Goal: Task Accomplishment & Management: Complete application form

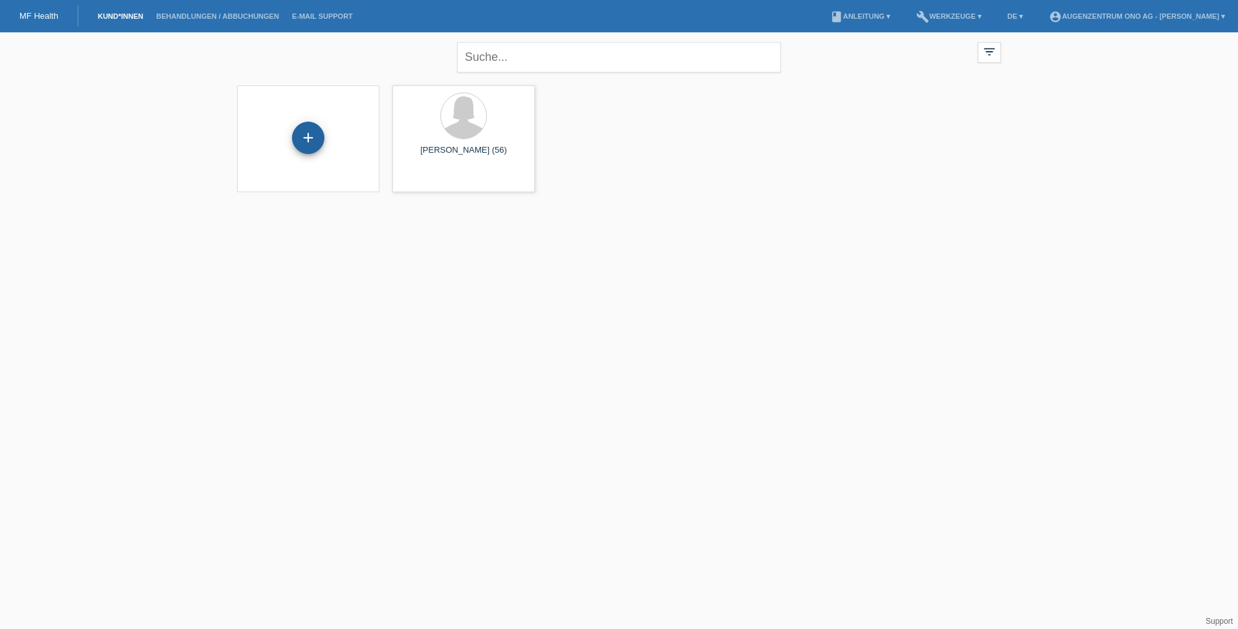
click at [304, 127] on div "+" at bounding box center [308, 138] width 32 height 32
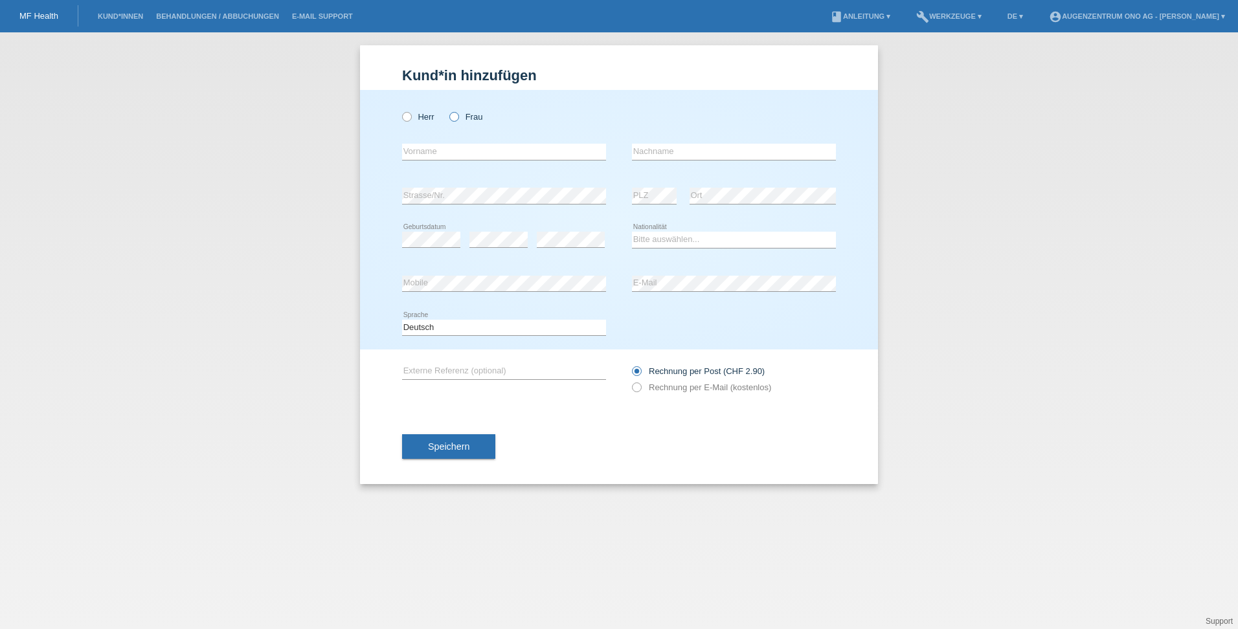
click at [470, 115] on label "Frau" at bounding box center [465, 117] width 33 height 10
click at [458, 115] on input "Frau" at bounding box center [453, 116] width 8 height 8
radio input "true"
click at [468, 151] on input "text" at bounding box center [504, 152] width 204 height 16
drag, startPoint x: 695, startPoint y: 140, endPoint x: 695, endPoint y: 148, distance: 7.8
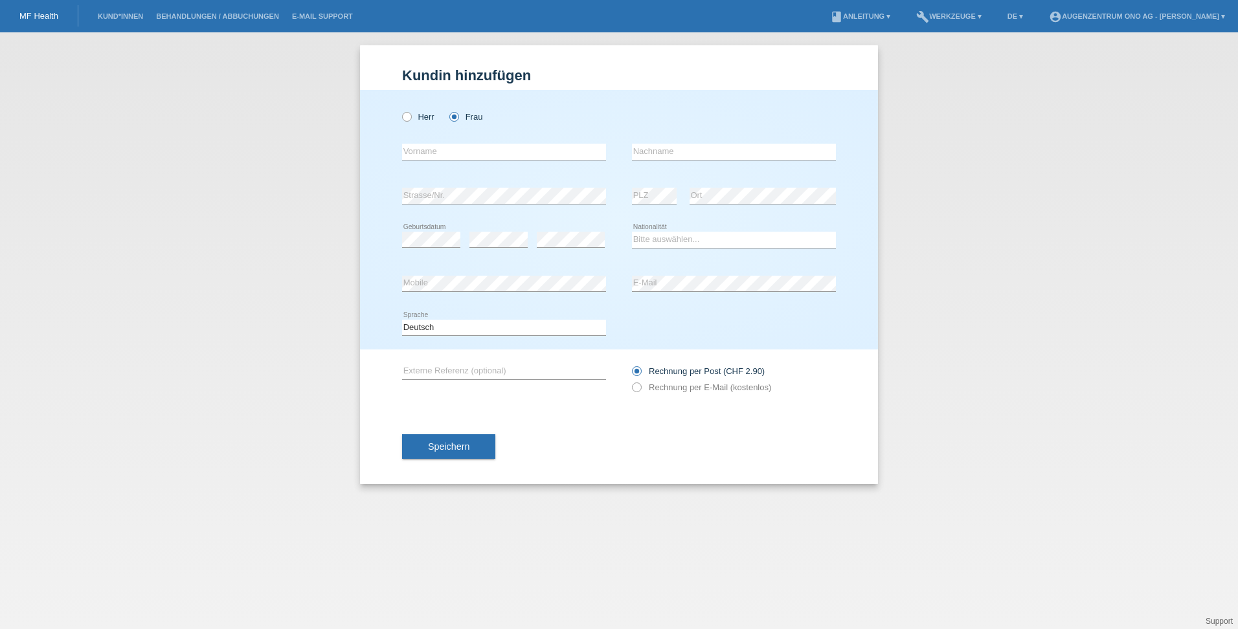
click at [695, 140] on div "error Nachname" at bounding box center [734, 152] width 204 height 44
click at [695, 150] on input "text" at bounding box center [734, 152] width 204 height 16
paste input "Bamert"
type input "Bamert"
click at [563, 150] on input "text" at bounding box center [504, 152] width 204 height 16
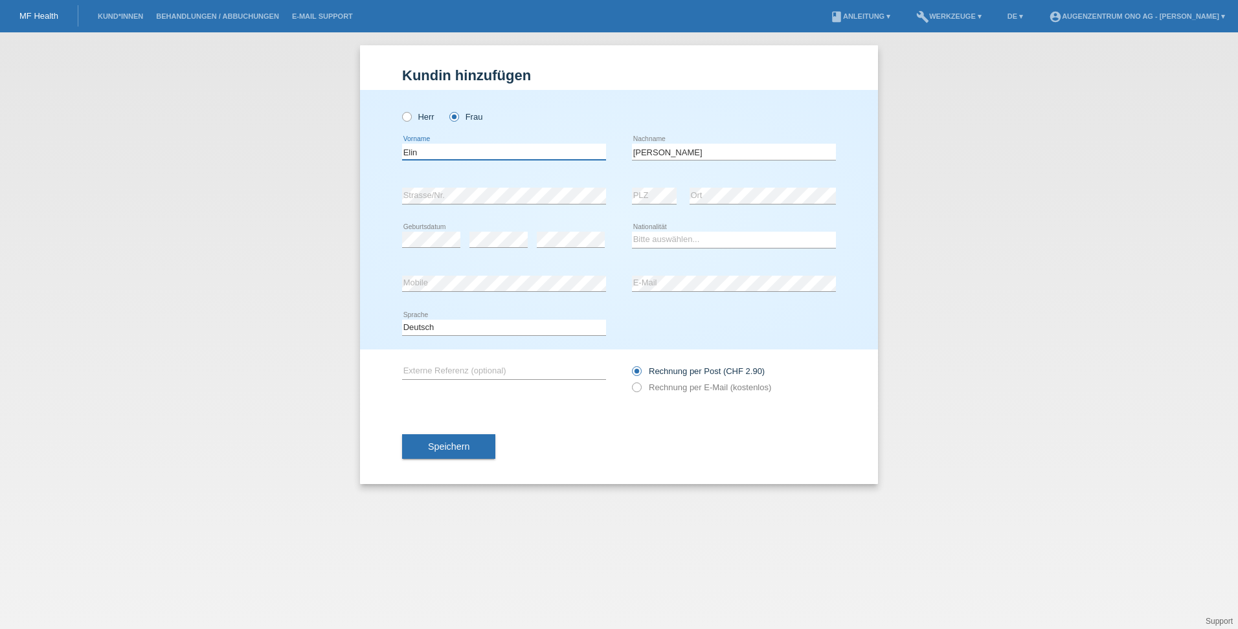
type input "Elin"
click at [704, 240] on select "Bitte auswählen... Schweiz Deutschland Liechtenstein Österreich ------------ Af…" at bounding box center [734, 240] width 204 height 16
select select "CH"
click at [632, 232] on select "Bitte auswählen... Schweiz Deutschland Liechtenstein Österreich ------------ Af…" at bounding box center [734, 240] width 204 height 16
click at [630, 381] on icon at bounding box center [630, 381] width 0 height 0
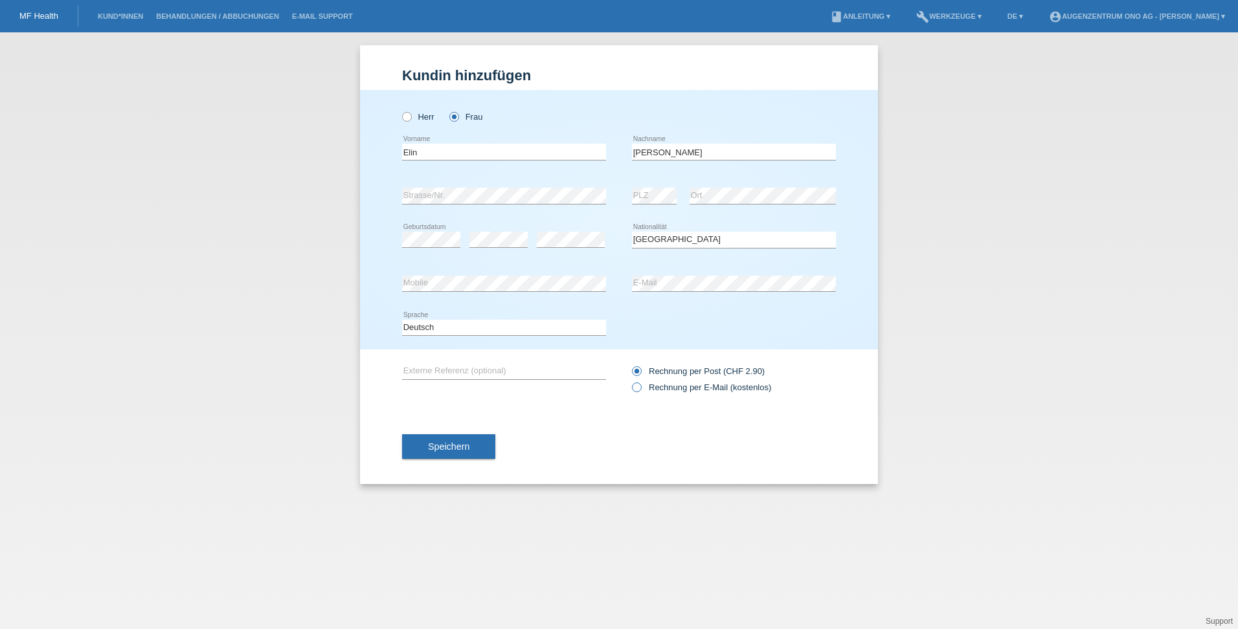
click at [640, 390] on input "Rechnung per E-Mail (kostenlos)" at bounding box center [636, 391] width 8 height 16
radio input "true"
click at [479, 450] on button "Speichern" at bounding box center [448, 446] width 93 height 25
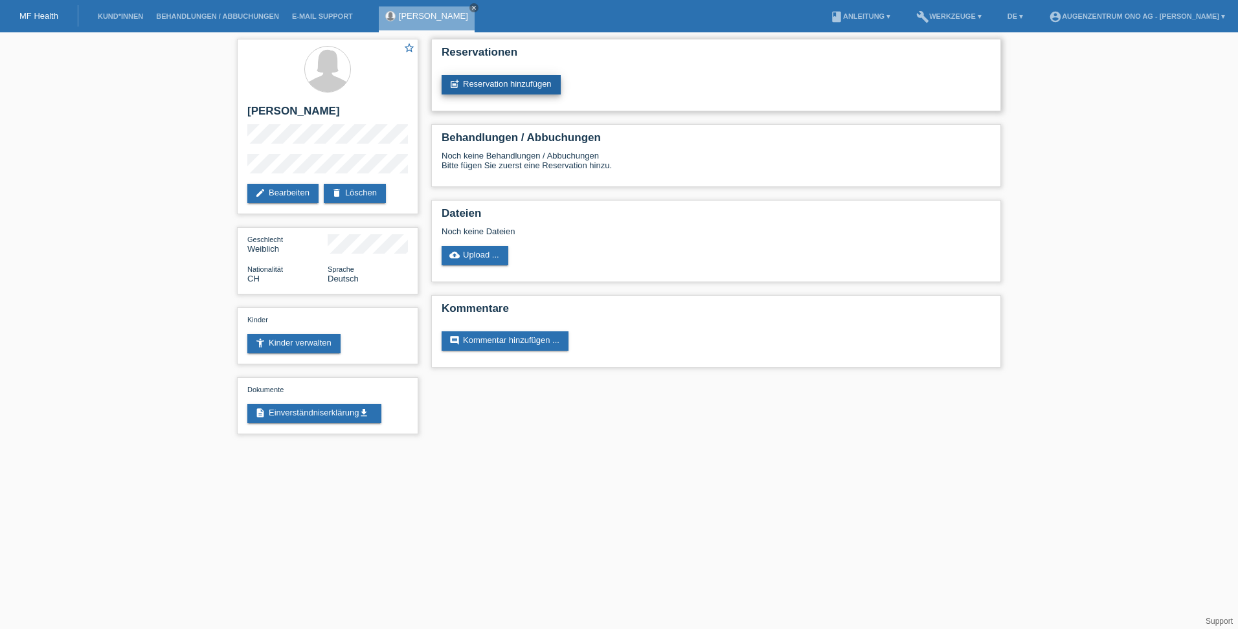
click at [551, 83] on link "post_add Reservation hinzufügen" at bounding box center [501, 84] width 119 height 19
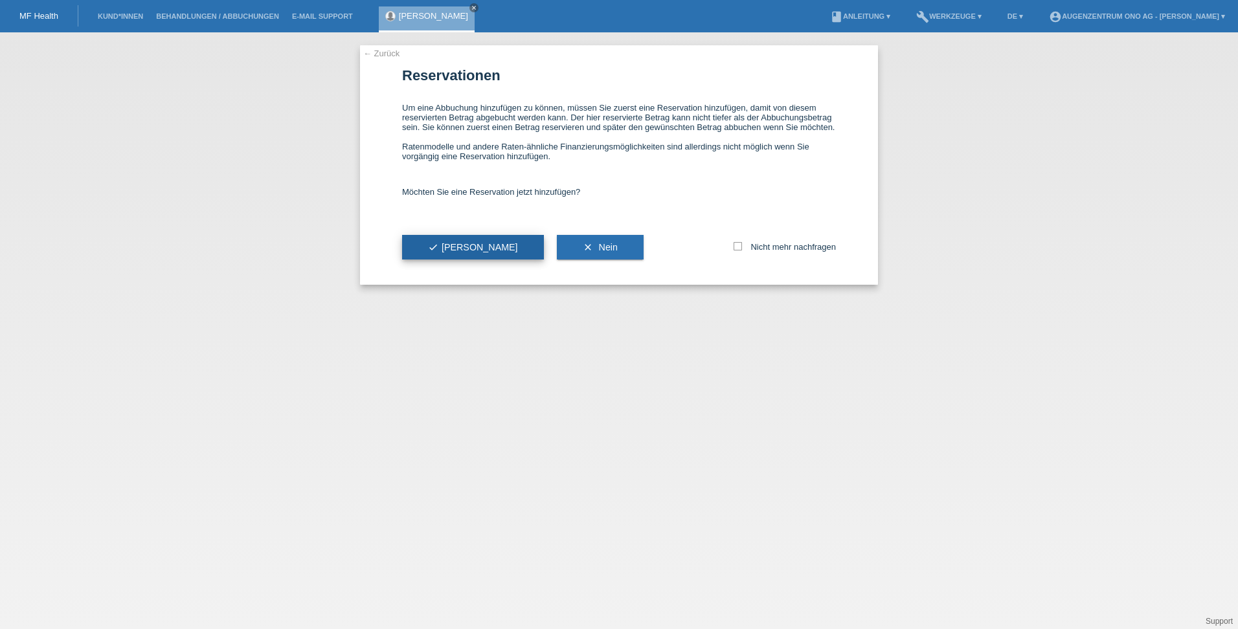
click at [473, 251] on button "check Ja" at bounding box center [473, 247] width 142 height 25
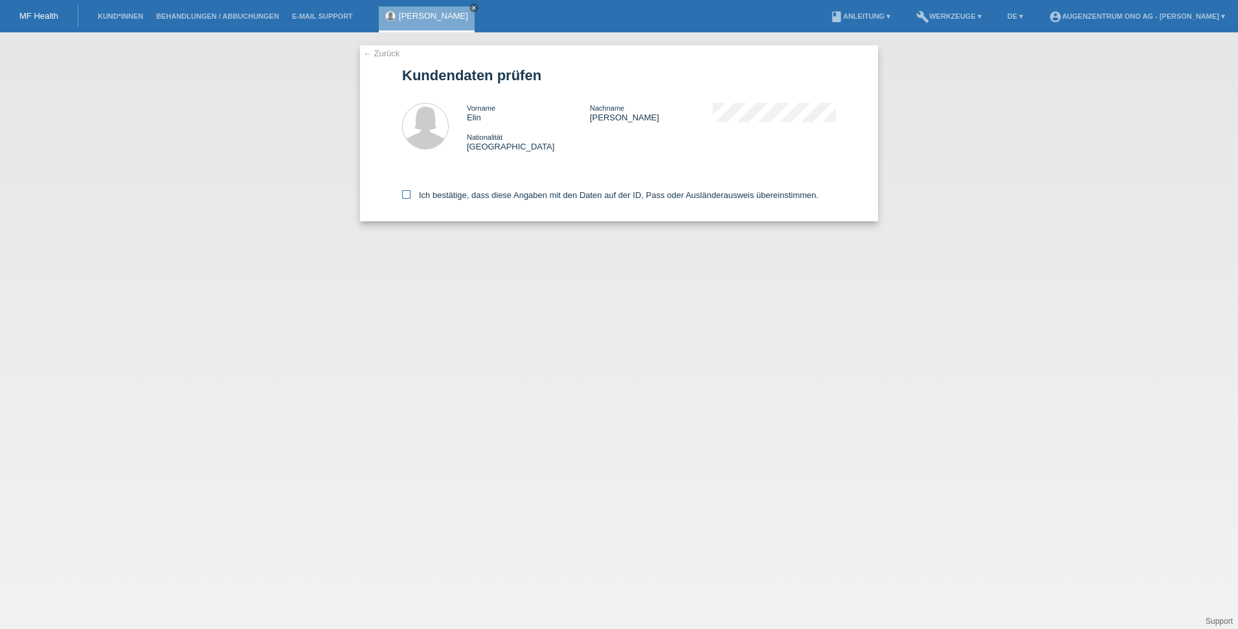
click at [407, 194] on icon at bounding box center [406, 194] width 8 height 8
click at [407, 194] on input "Ich bestätige, dass diese Angaben mit den Daten auf der ID, Pass oder Ausländer…" at bounding box center [406, 194] width 8 height 8
checkbox input "true"
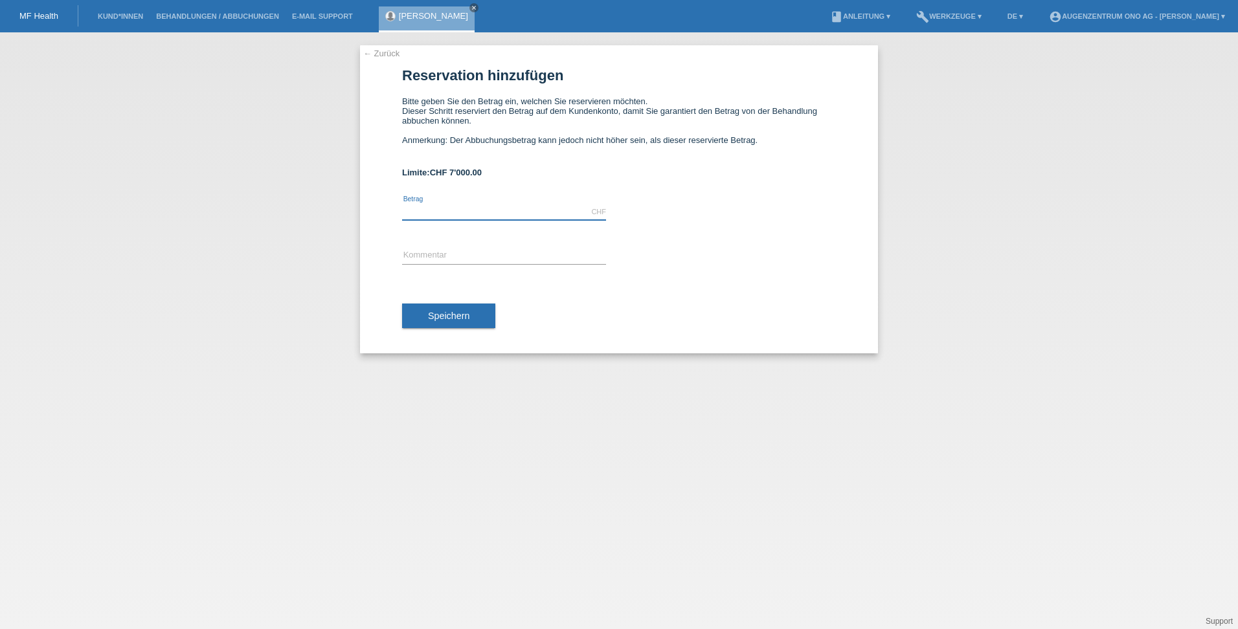
click at [503, 210] on input "text" at bounding box center [504, 212] width 204 height 16
type input "18500.00"
click at [462, 258] on input "text" at bounding box center [504, 256] width 204 height 16
drag, startPoint x: 492, startPoint y: 215, endPoint x: 397, endPoint y: 207, distance: 95.5
click at [397, 207] on div "← Zurück Reservation hinzufügen Bitte geben Sie den Betrag ein, welchen Sie res…" at bounding box center [619, 199] width 518 height 308
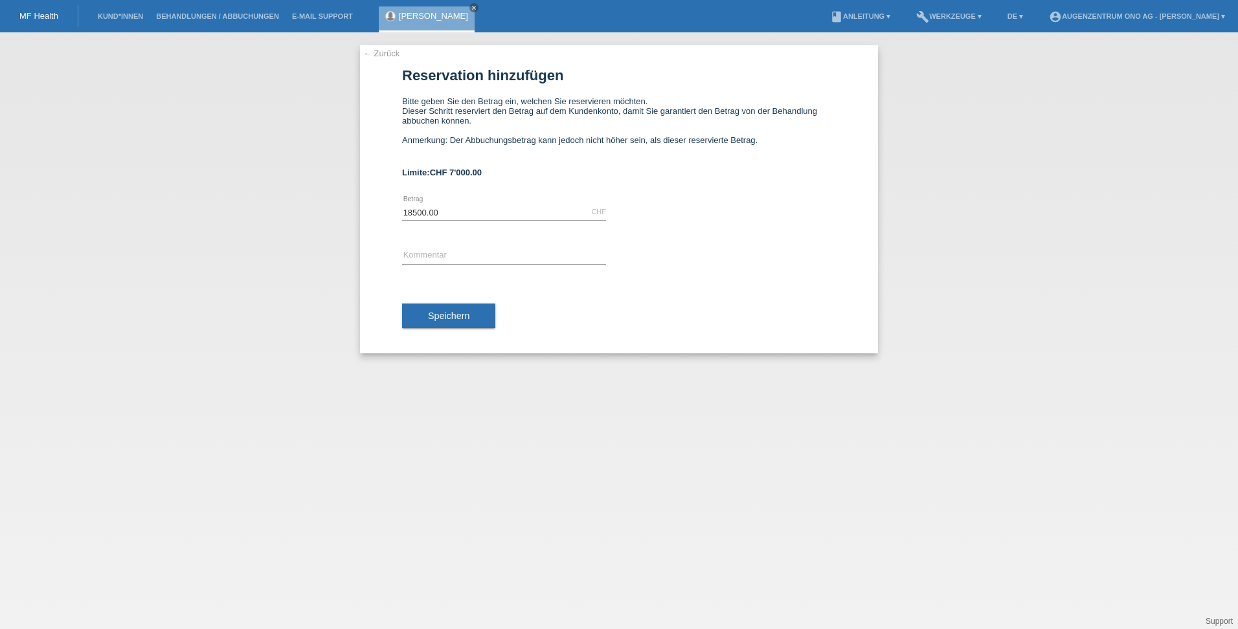
click at [433, 23] on div "Elin Bamert close" at bounding box center [427, 19] width 96 height 26
click at [392, 54] on link "← Zurück" at bounding box center [381, 54] width 36 height 10
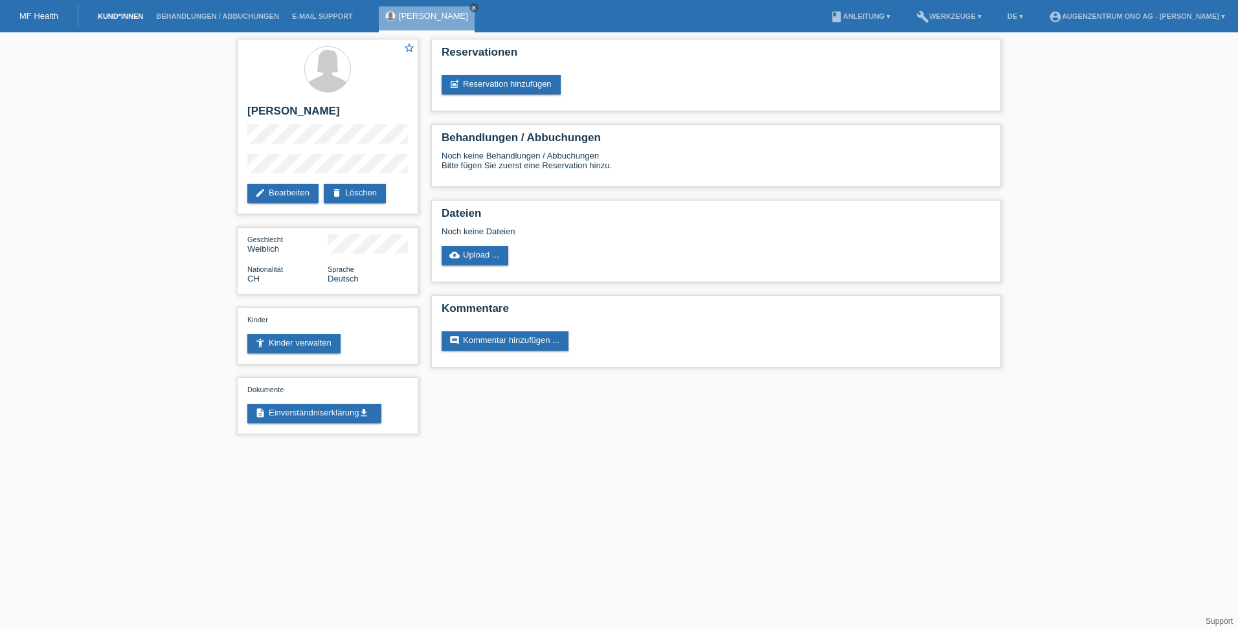
click at [98, 19] on link "Kund*innen" at bounding box center [120, 16] width 58 height 8
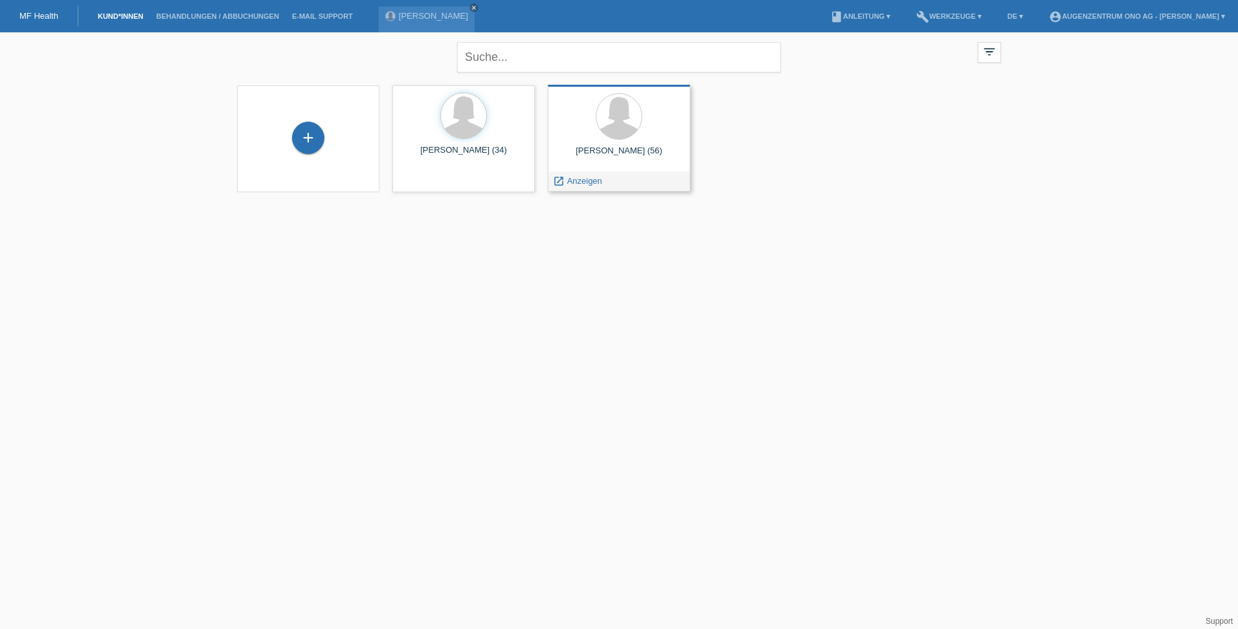
click at [624, 144] on div "[PERSON_NAME] (56) launch Anzeigen" at bounding box center [619, 138] width 142 height 107
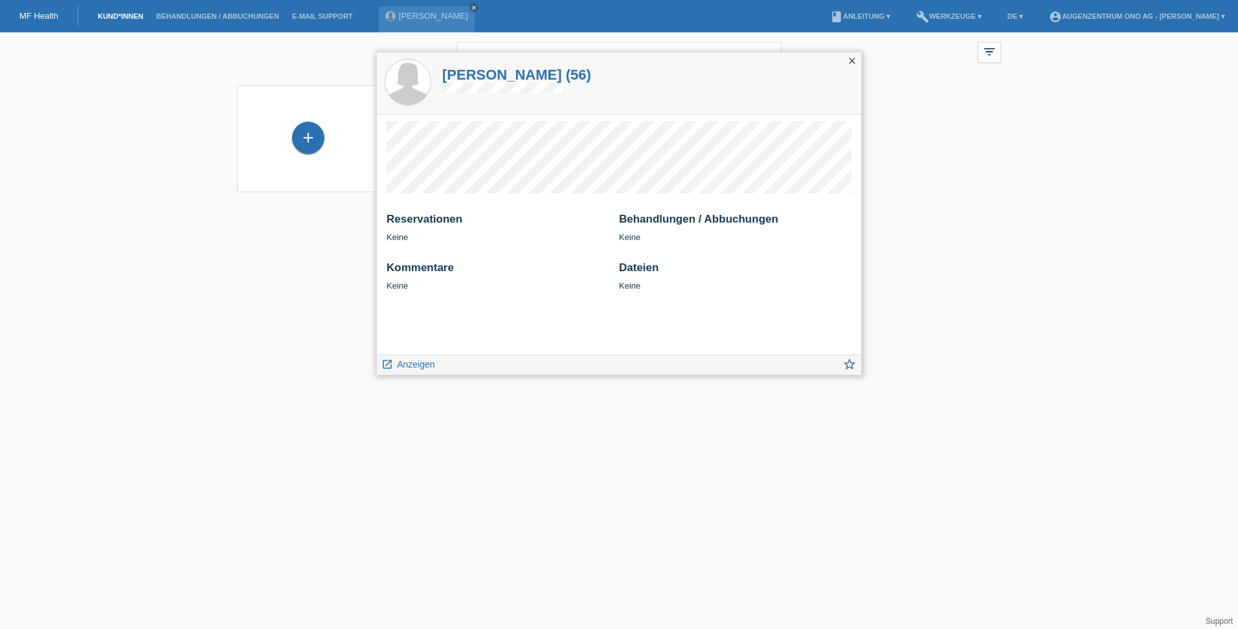
click at [851, 63] on icon "close" at bounding box center [852, 61] width 10 height 10
